Goal: Information Seeking & Learning: Learn about a topic

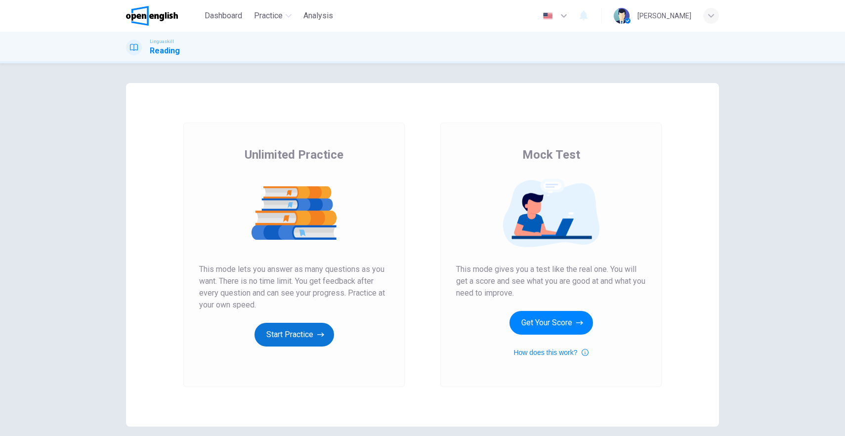
click at [306, 332] on button "Start Practice" at bounding box center [294, 335] width 80 height 24
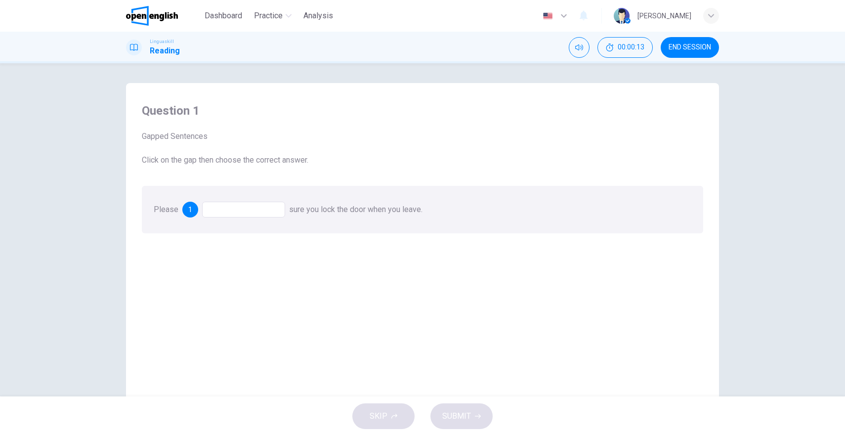
click at [229, 210] on div at bounding box center [243, 210] width 83 height 16
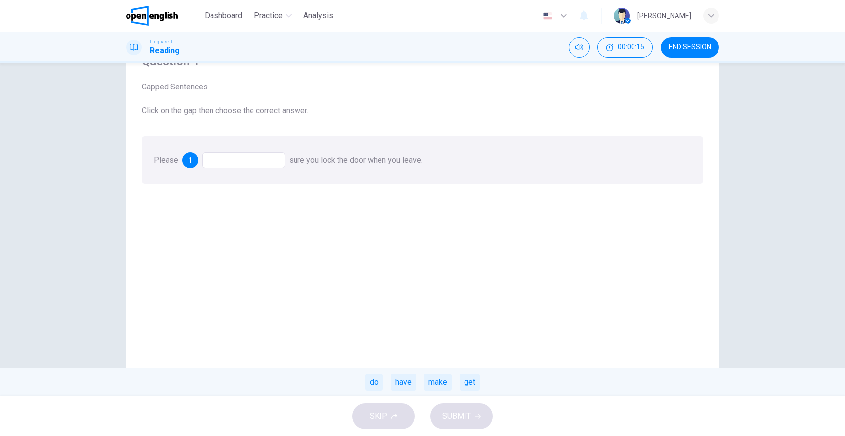
scroll to position [50, 0]
click at [436, 385] on div "make" at bounding box center [438, 381] width 28 height 17
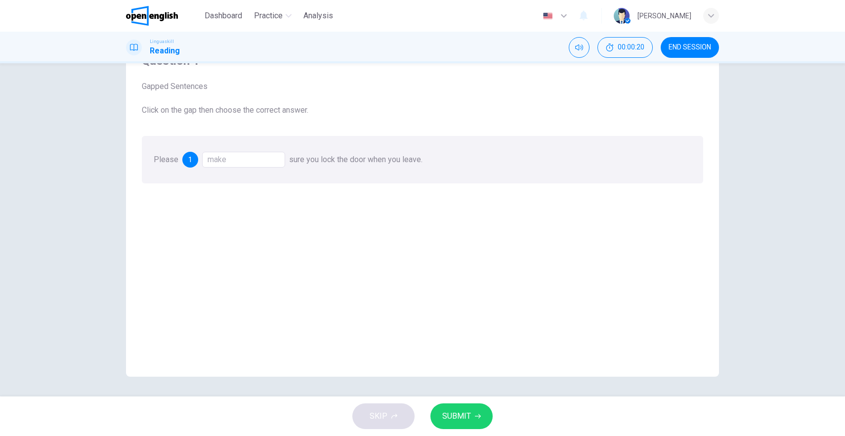
click at [470, 414] on button "SUBMIT" at bounding box center [461, 416] width 62 height 26
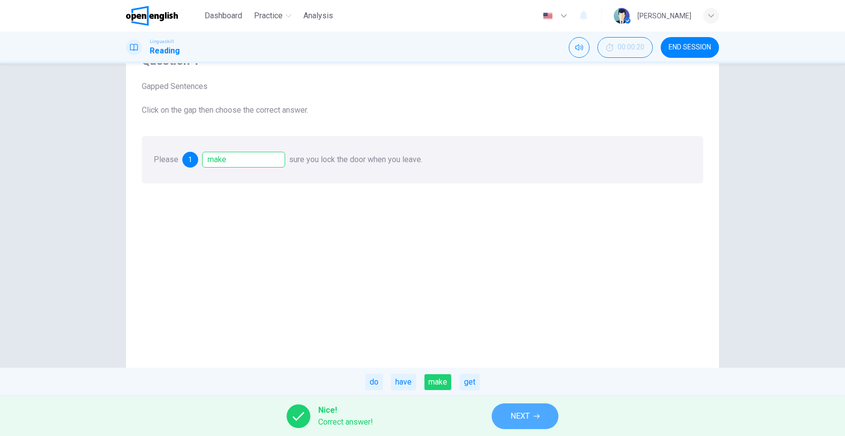
click at [520, 422] on span "NEXT" at bounding box center [519, 416] width 19 height 14
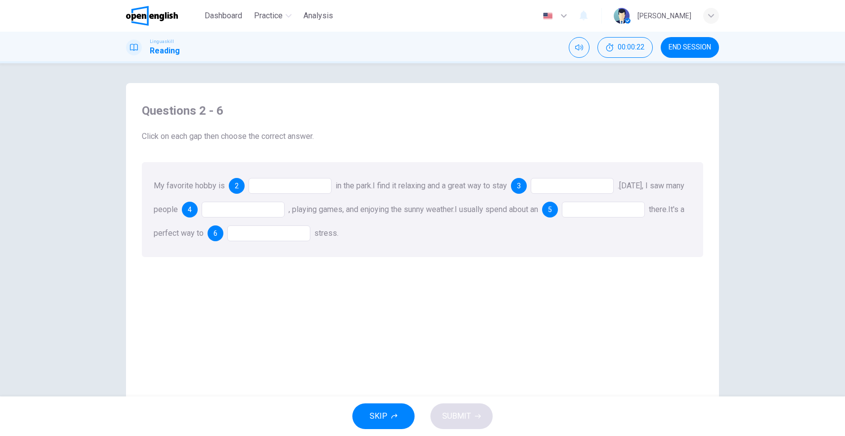
click at [289, 187] on div at bounding box center [289, 186] width 83 height 16
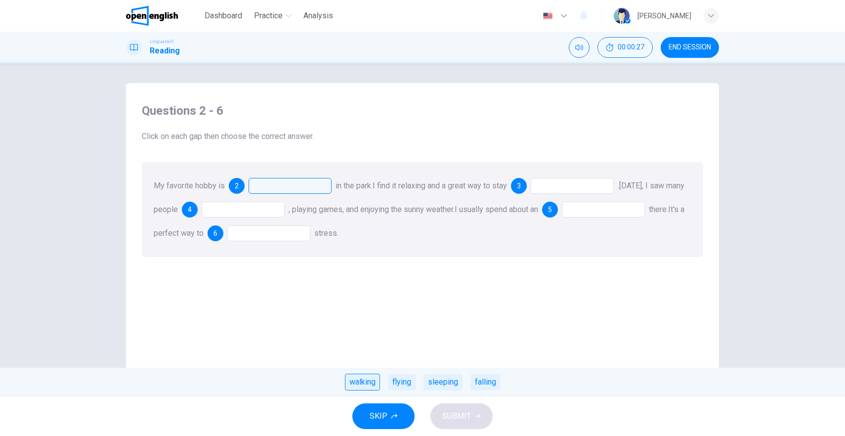
click at [362, 387] on div "walking" at bounding box center [362, 381] width 35 height 17
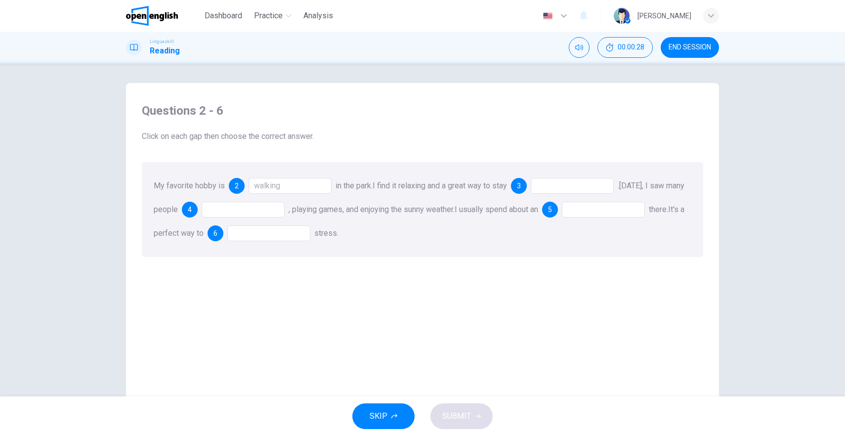
click at [569, 193] on div at bounding box center [571, 186] width 83 height 16
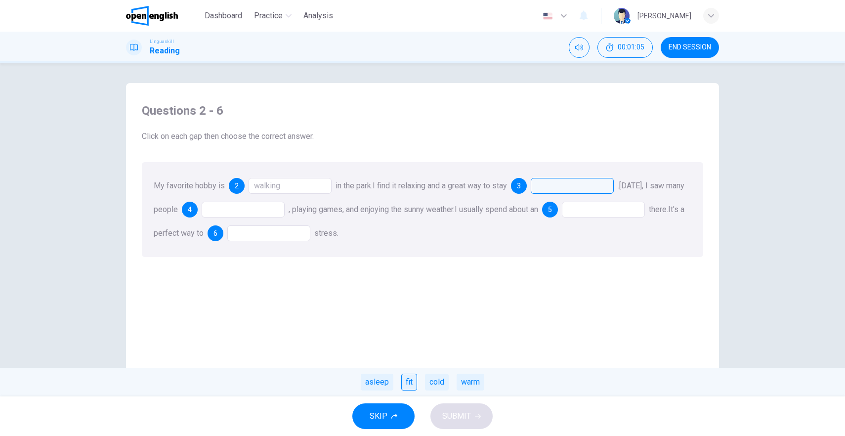
click at [407, 387] on div "fit" at bounding box center [409, 381] width 16 height 17
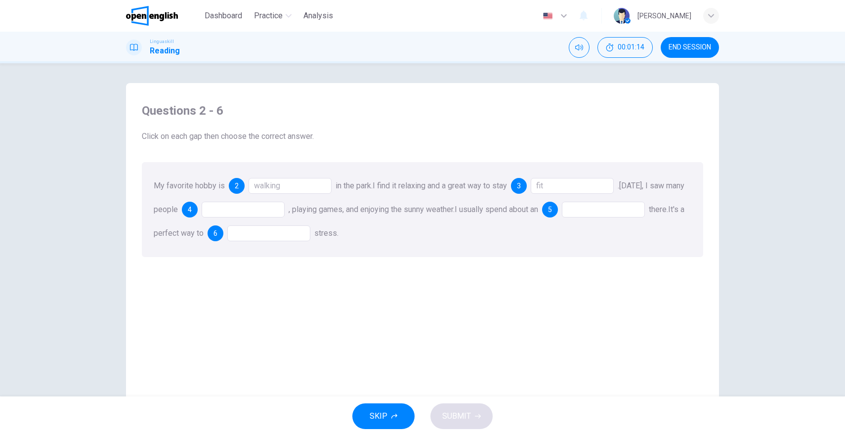
click at [266, 207] on div at bounding box center [243, 210] width 83 height 16
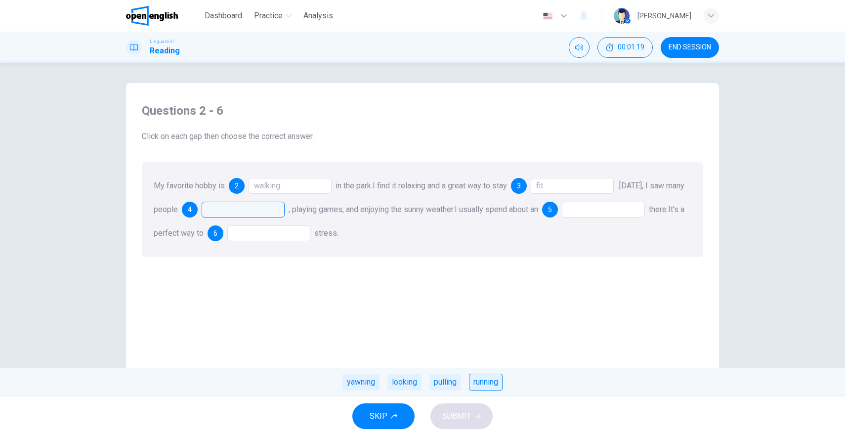
click at [478, 383] on div "running" at bounding box center [486, 381] width 34 height 17
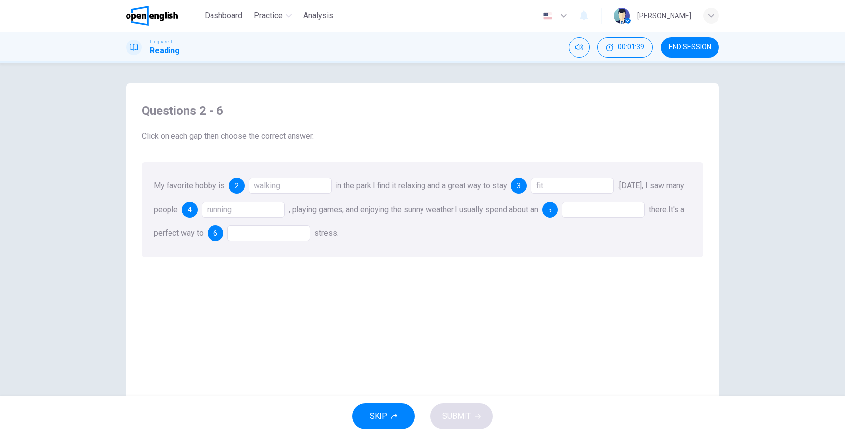
click at [626, 210] on div at bounding box center [603, 210] width 83 height 16
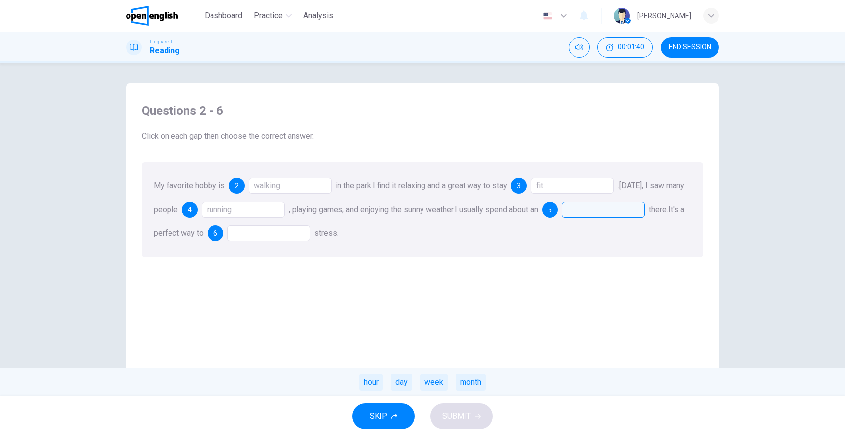
click at [591, 218] on div "My favorite hobby is 2 walking in the park. I find it relaxing and a great way …" at bounding box center [422, 209] width 561 height 95
click at [642, 206] on div at bounding box center [603, 210] width 83 height 16
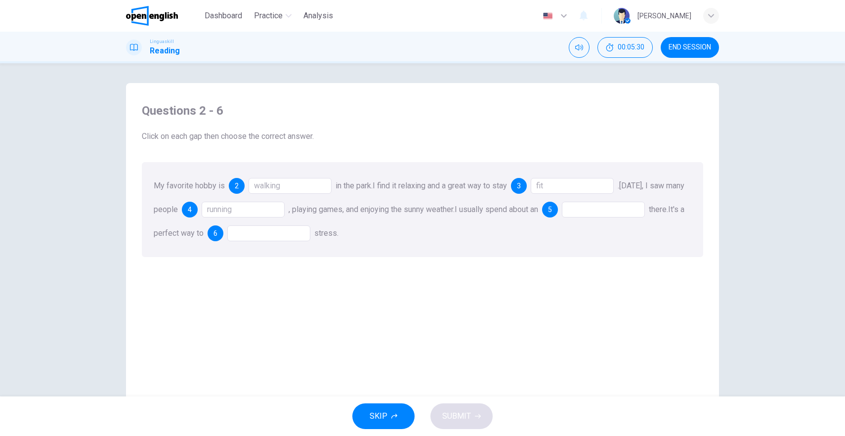
click at [639, 213] on div at bounding box center [603, 210] width 83 height 16
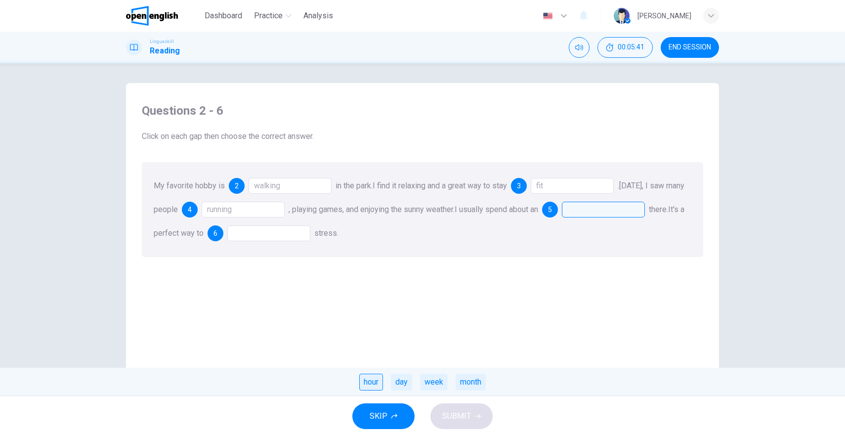
click at [373, 380] on div "hour" at bounding box center [371, 381] width 24 height 17
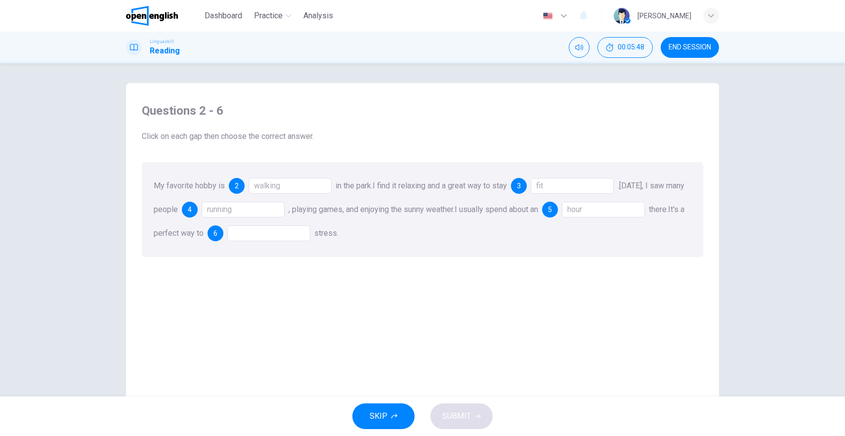
click at [277, 233] on div at bounding box center [268, 233] width 83 height 16
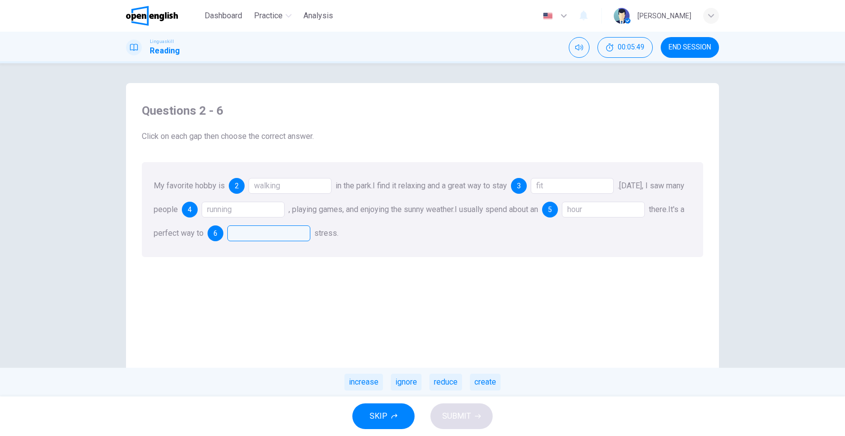
click at [288, 230] on div at bounding box center [268, 233] width 83 height 16
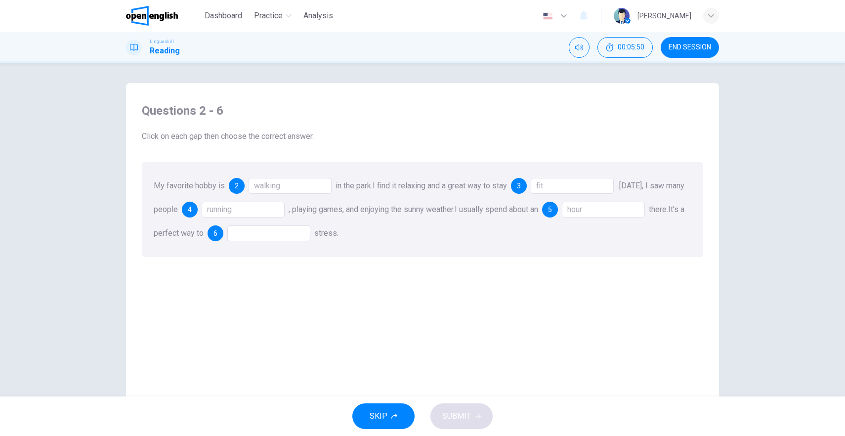
click at [285, 233] on div at bounding box center [268, 233] width 83 height 16
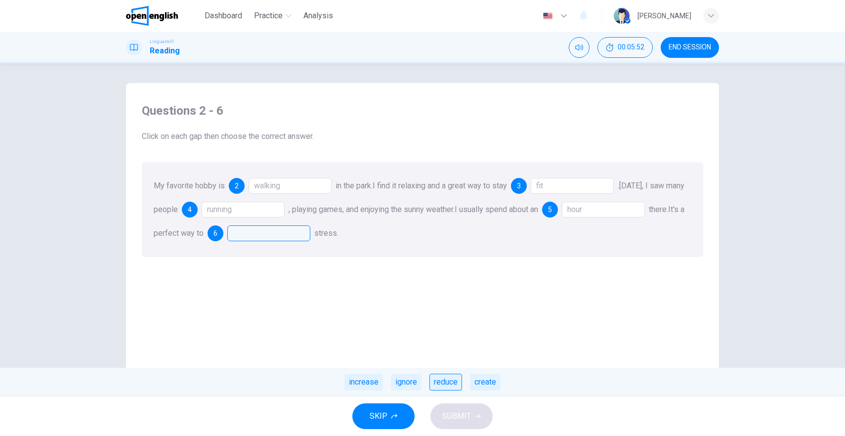
click at [438, 385] on div "reduce" at bounding box center [445, 381] width 33 height 17
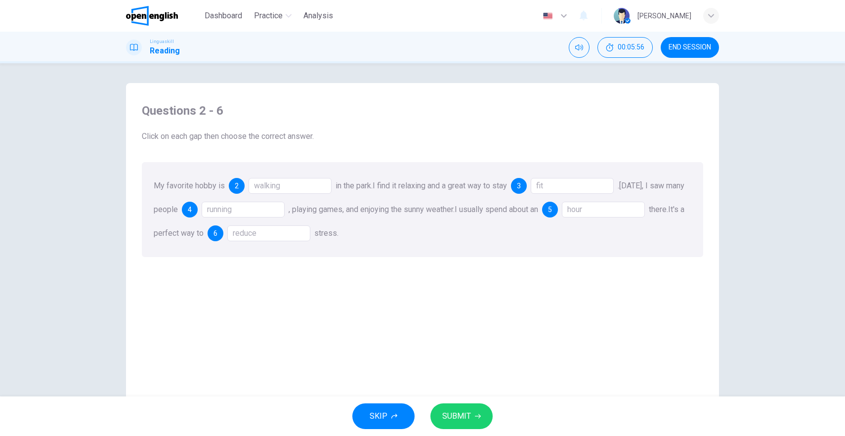
drag, startPoint x: 479, startPoint y: 208, endPoint x: 504, endPoint y: 211, distance: 25.9
click at [504, 211] on span "I usually spend about an" at bounding box center [495, 208] width 83 height 9
click at [461, 409] on span "SUBMIT" at bounding box center [456, 416] width 29 height 14
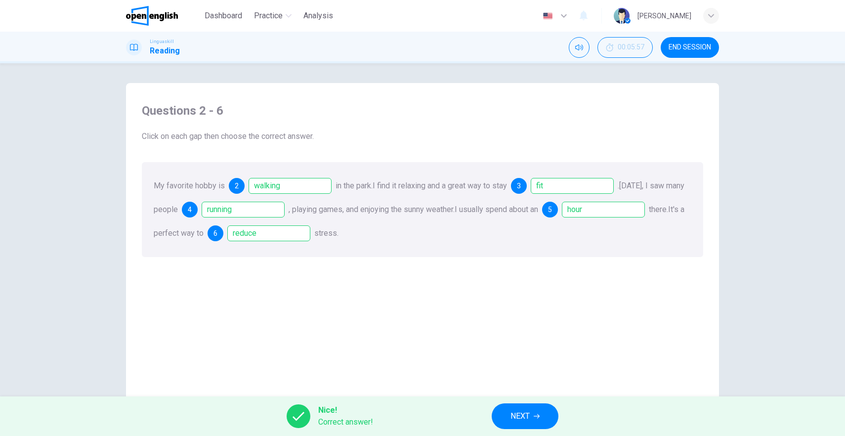
drag, startPoint x: 478, startPoint y: 210, endPoint x: 567, endPoint y: 216, distance: 89.1
click at [567, 216] on div "My favorite hobby is 2 walking in the park. I find it relaxing and a great way …" at bounding box center [422, 209] width 561 height 95
drag, startPoint x: 494, startPoint y: 205, endPoint x: 515, endPoint y: 207, distance: 21.3
click at [516, 207] on span "I usually spend about an" at bounding box center [495, 208] width 83 height 9
drag, startPoint x: 480, startPoint y: 207, endPoint x: 634, endPoint y: 139, distance: 168.7
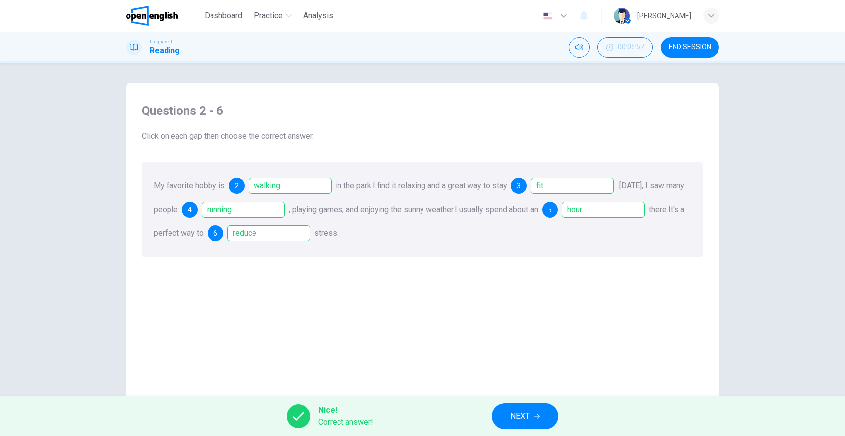
click at [537, 213] on span "I usually spend about an" at bounding box center [495, 208] width 83 height 9
click at [536, 408] on button "NEXT" at bounding box center [524, 416] width 67 height 26
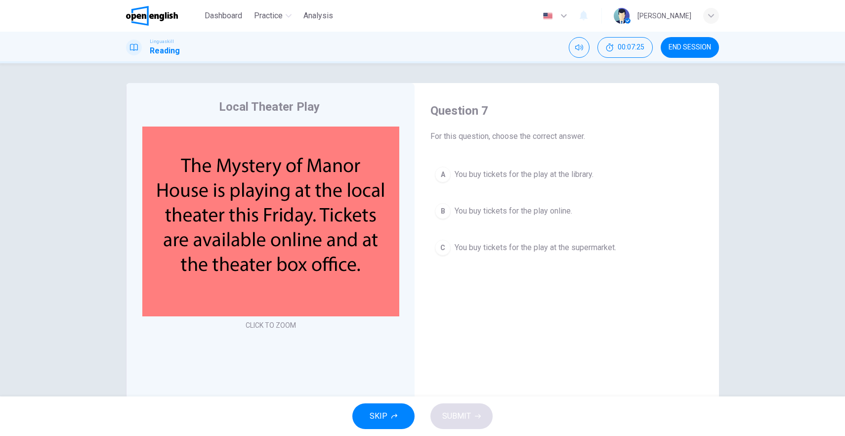
click at [507, 211] on span "You buy tickets for the play online." at bounding box center [513, 211] width 118 height 12
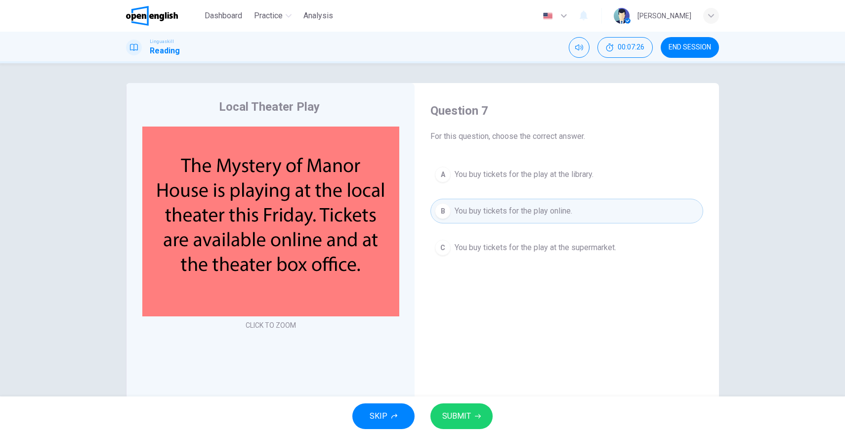
click at [451, 421] on span "SUBMIT" at bounding box center [456, 416] width 29 height 14
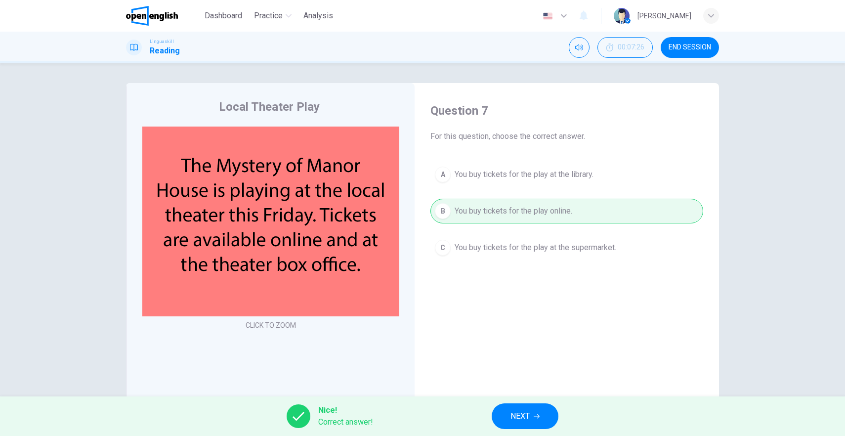
click at [519, 412] on span "NEXT" at bounding box center [519, 416] width 19 height 14
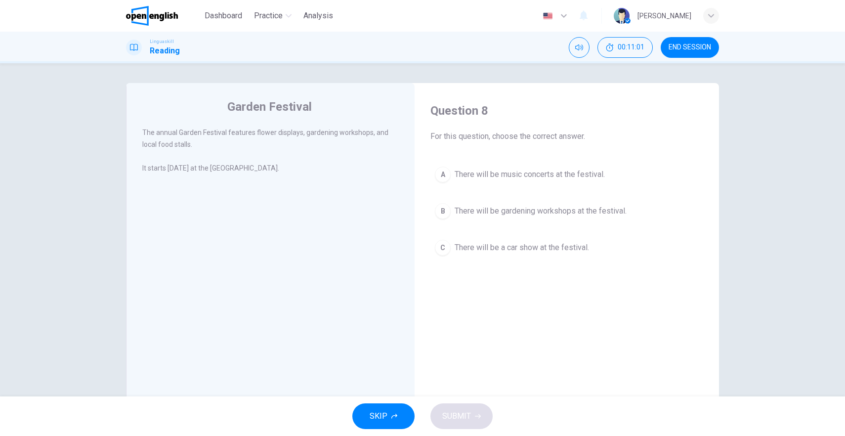
click at [477, 208] on span "There will be gardening workshops at the festival." at bounding box center [540, 211] width 172 height 12
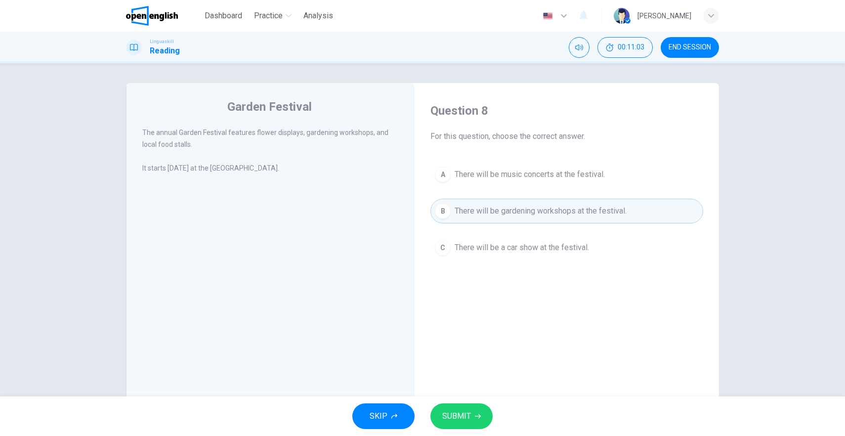
click at [468, 411] on span "SUBMIT" at bounding box center [456, 416] width 29 height 14
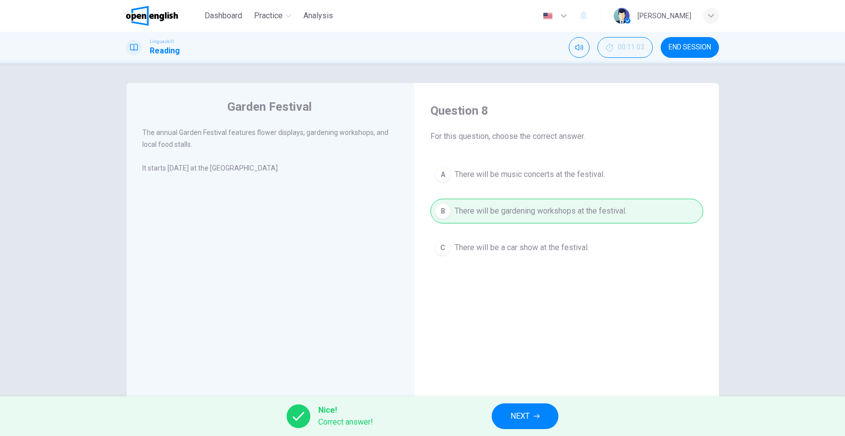
click at [526, 420] on span "NEXT" at bounding box center [519, 416] width 19 height 14
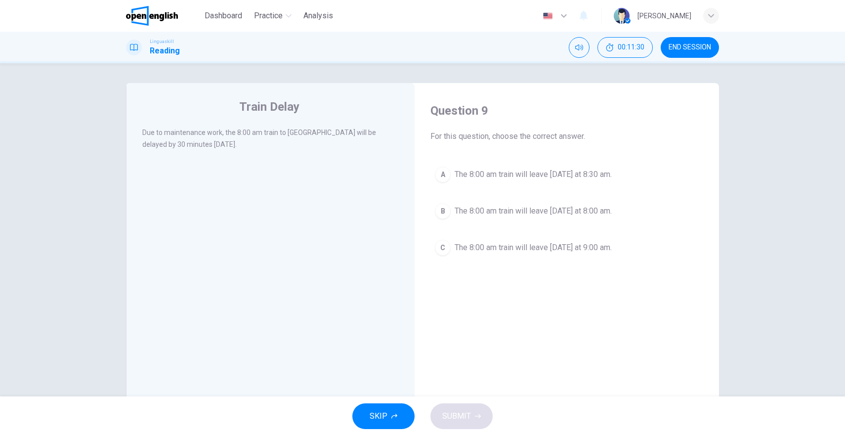
drag, startPoint x: 207, startPoint y: 140, endPoint x: 224, endPoint y: 137, distance: 17.0
click at [230, 129] on div "Due to maintenance work, the 8:00 am train to [GEOGRAPHIC_DATA] will be delayed…" at bounding box center [270, 138] width 257 height 24
drag, startPoint x: 203, startPoint y: 144, endPoint x: 227, endPoint y: 109, distance: 42.7
click at [227, 109] on div "Train Delay Due to maintenance work, the 8:00 am train to [GEOGRAPHIC_DATA] wil…" at bounding box center [270, 254] width 288 height 343
click at [575, 174] on span "The 8:00 am train will leave [DATE] at 8:30 am." at bounding box center [532, 174] width 157 height 12
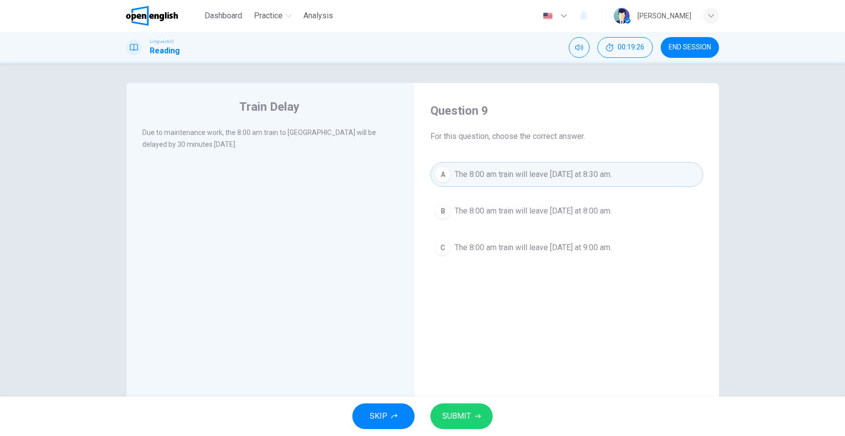
click at [456, 423] on button "SUBMIT" at bounding box center [461, 416] width 62 height 26
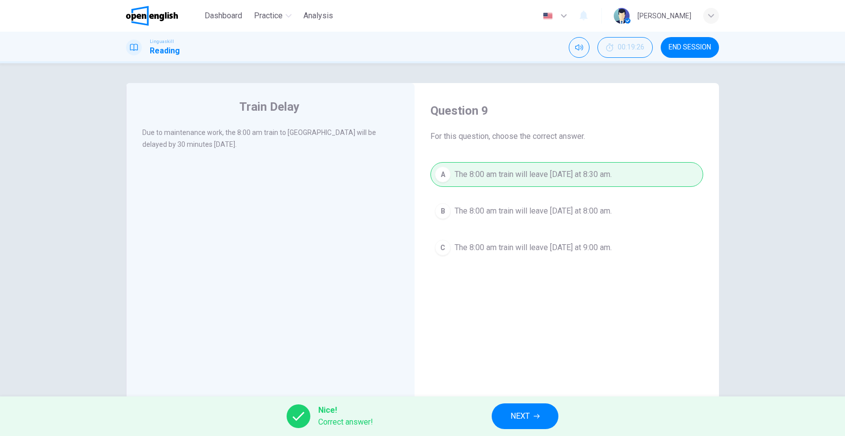
click at [511, 409] on span "NEXT" at bounding box center [519, 416] width 19 height 14
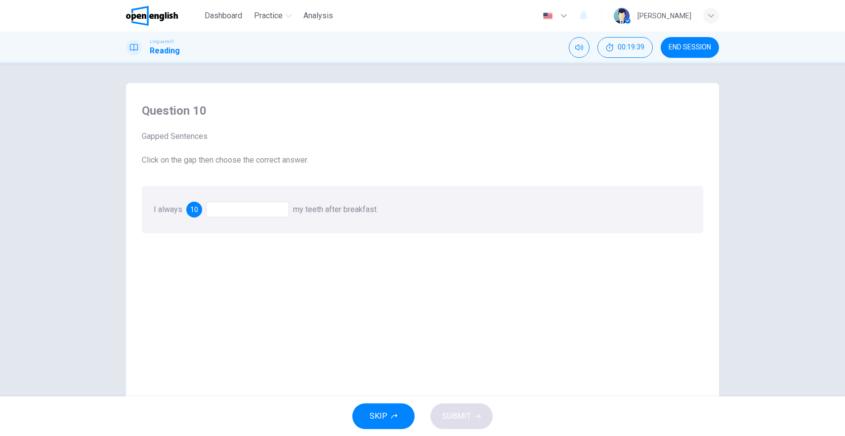
click at [263, 209] on div at bounding box center [247, 210] width 83 height 16
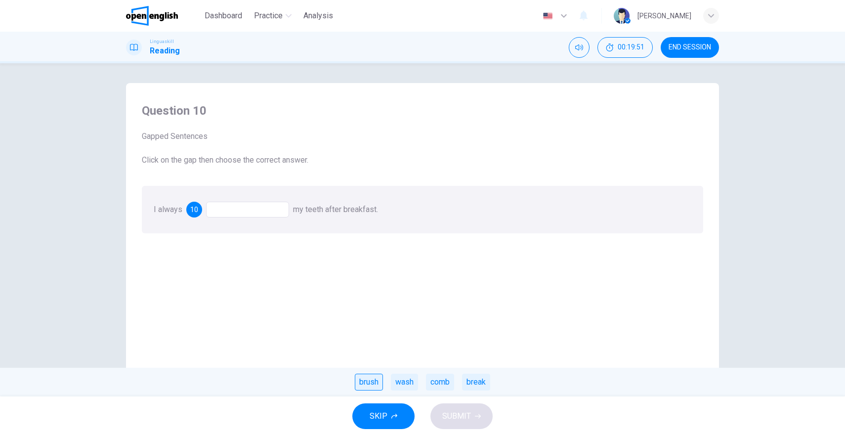
click at [366, 388] on div "brush" at bounding box center [369, 381] width 28 height 17
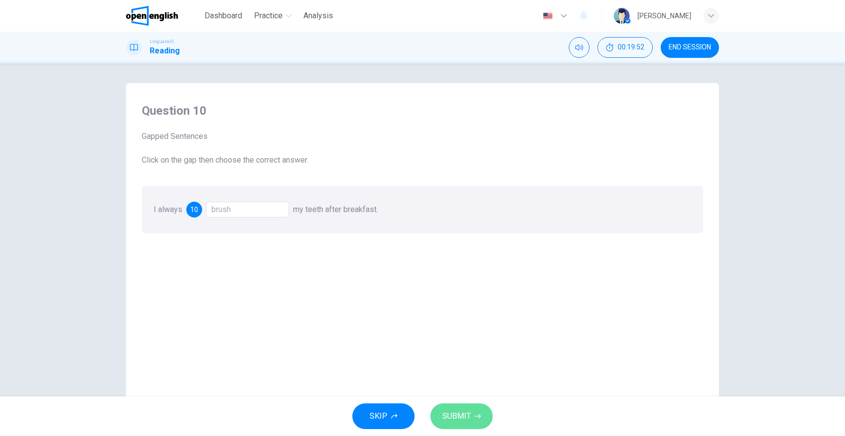
click at [474, 417] on button "SUBMIT" at bounding box center [461, 416] width 62 height 26
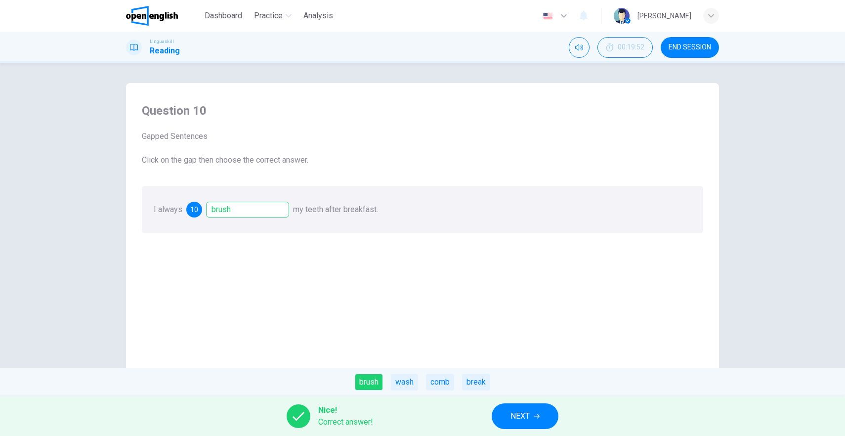
click at [507, 418] on button "NEXT" at bounding box center [524, 416] width 67 height 26
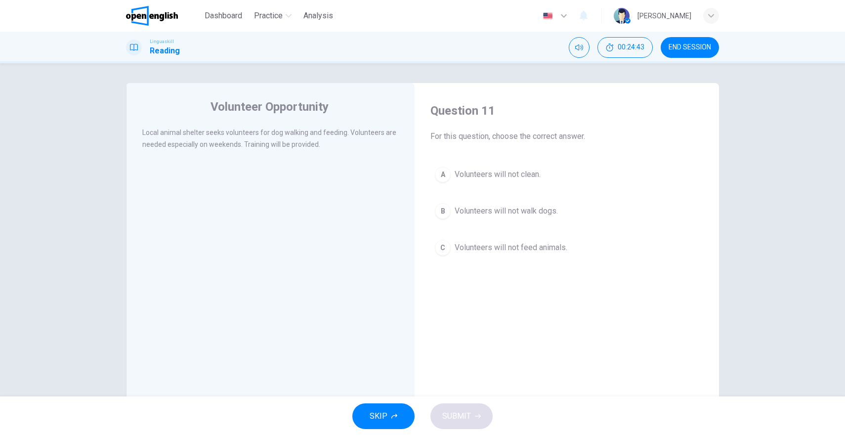
click at [440, 177] on div "A" at bounding box center [443, 174] width 16 height 16
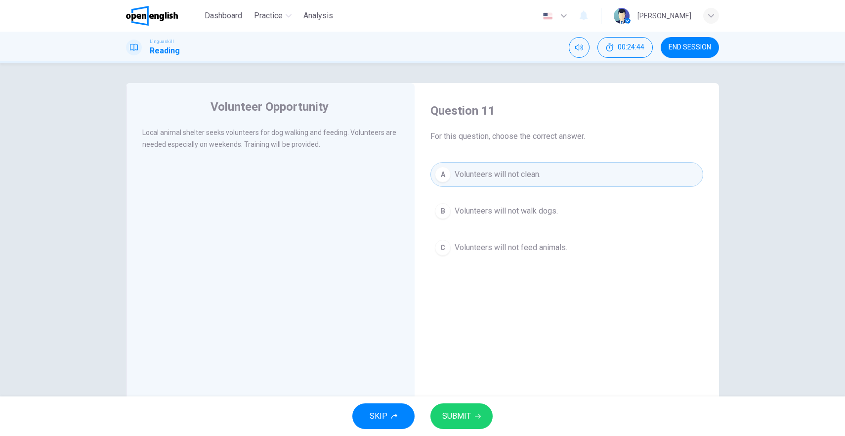
click at [466, 420] on span "SUBMIT" at bounding box center [456, 416] width 29 height 14
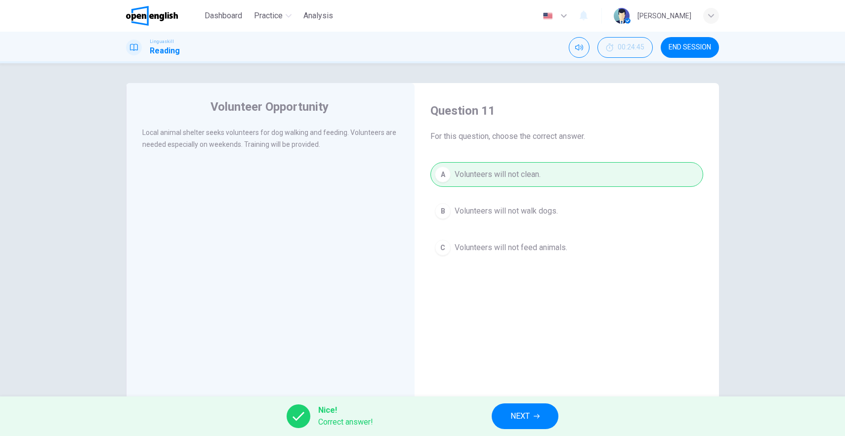
click at [526, 423] on button "NEXT" at bounding box center [524, 416] width 67 height 26
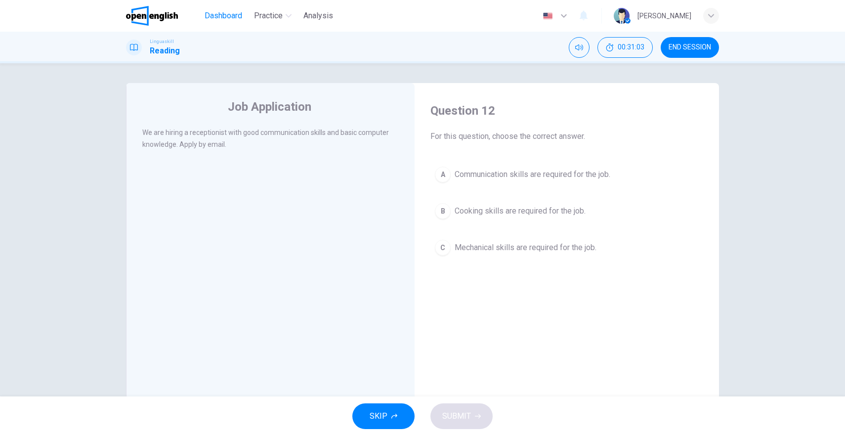
click at [235, 11] on span "Dashboard" at bounding box center [223, 16] width 38 height 12
click at [686, 42] on button "END SESSION" at bounding box center [689, 47] width 58 height 21
